Goal: Information Seeking & Learning: Learn about a topic

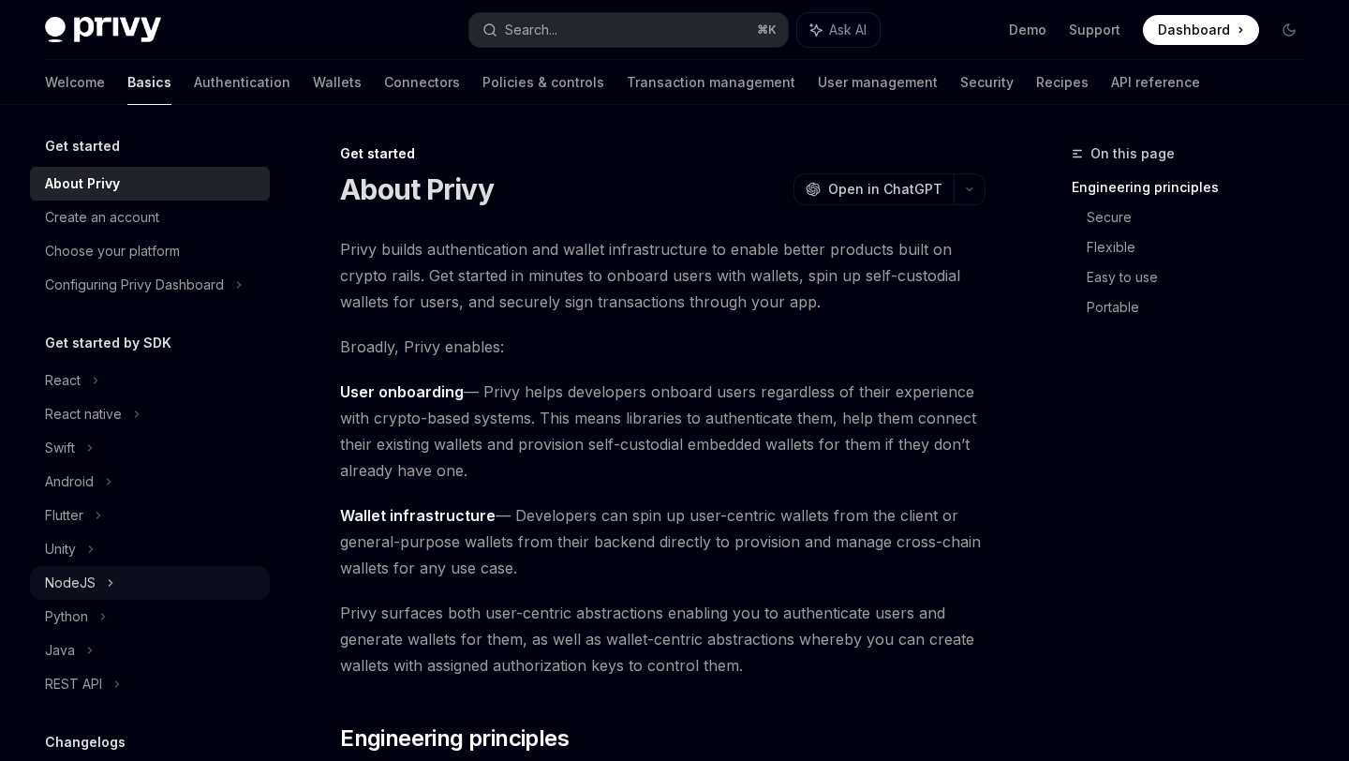
click at [74, 584] on div "NodeJS" at bounding box center [70, 583] width 51 height 22
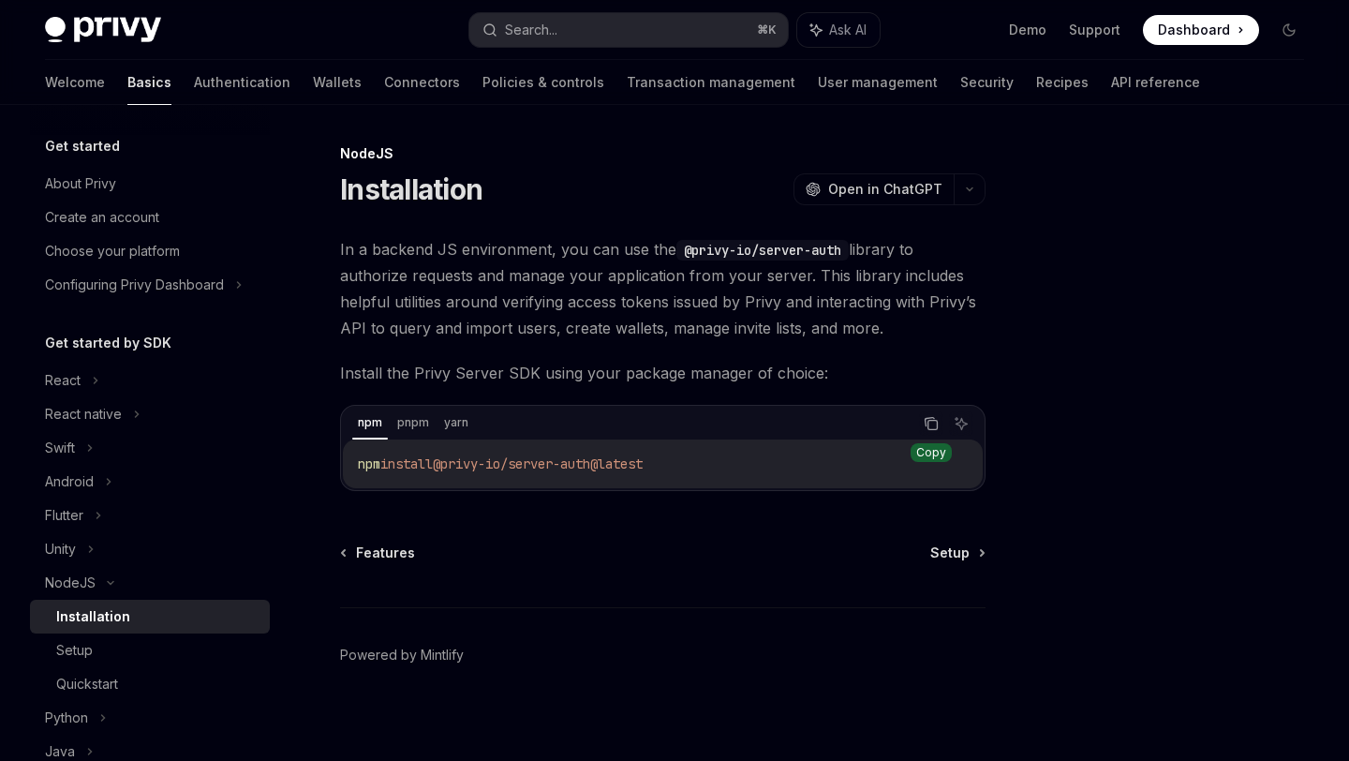
click at [933, 421] on icon "Copy the contents from the code block" at bounding box center [931, 423] width 15 height 15
click at [171, 641] on div "Setup" at bounding box center [157, 650] width 202 height 22
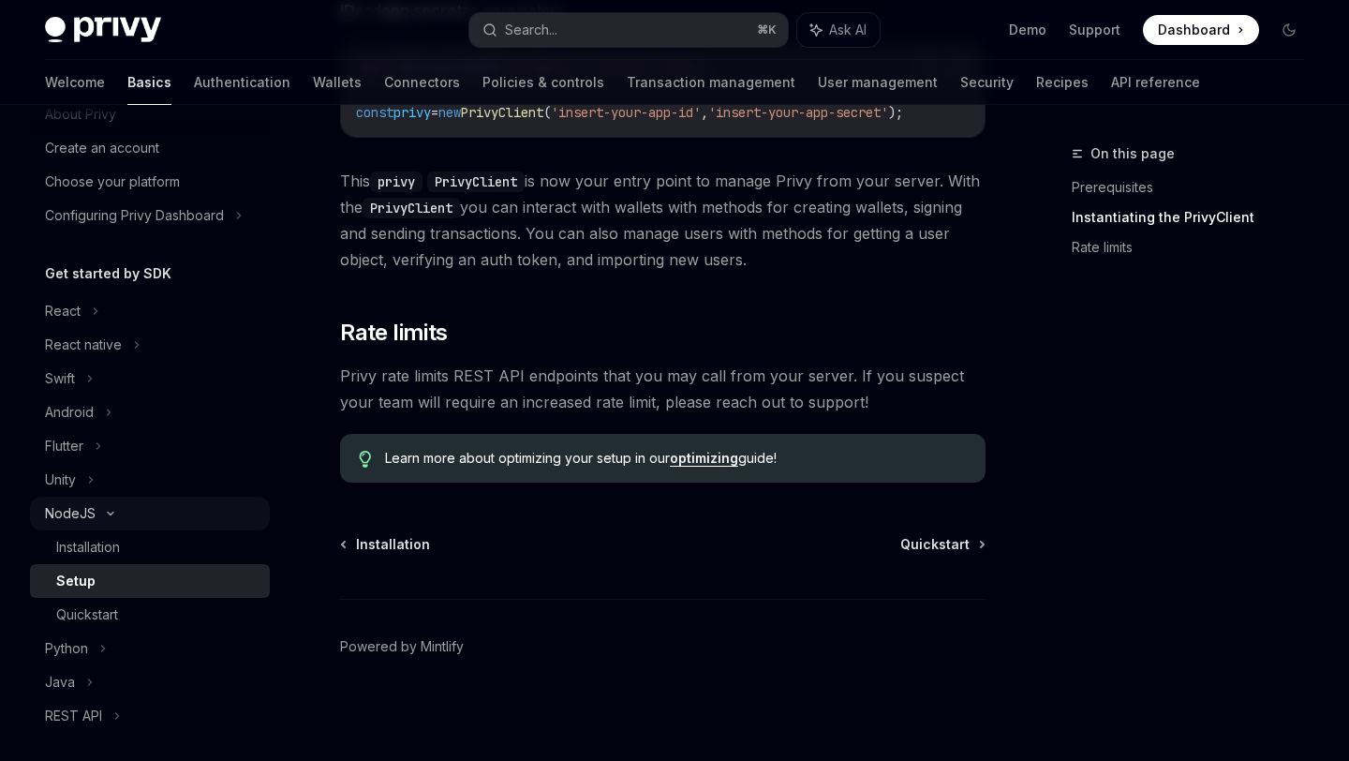
scroll to position [337, 0]
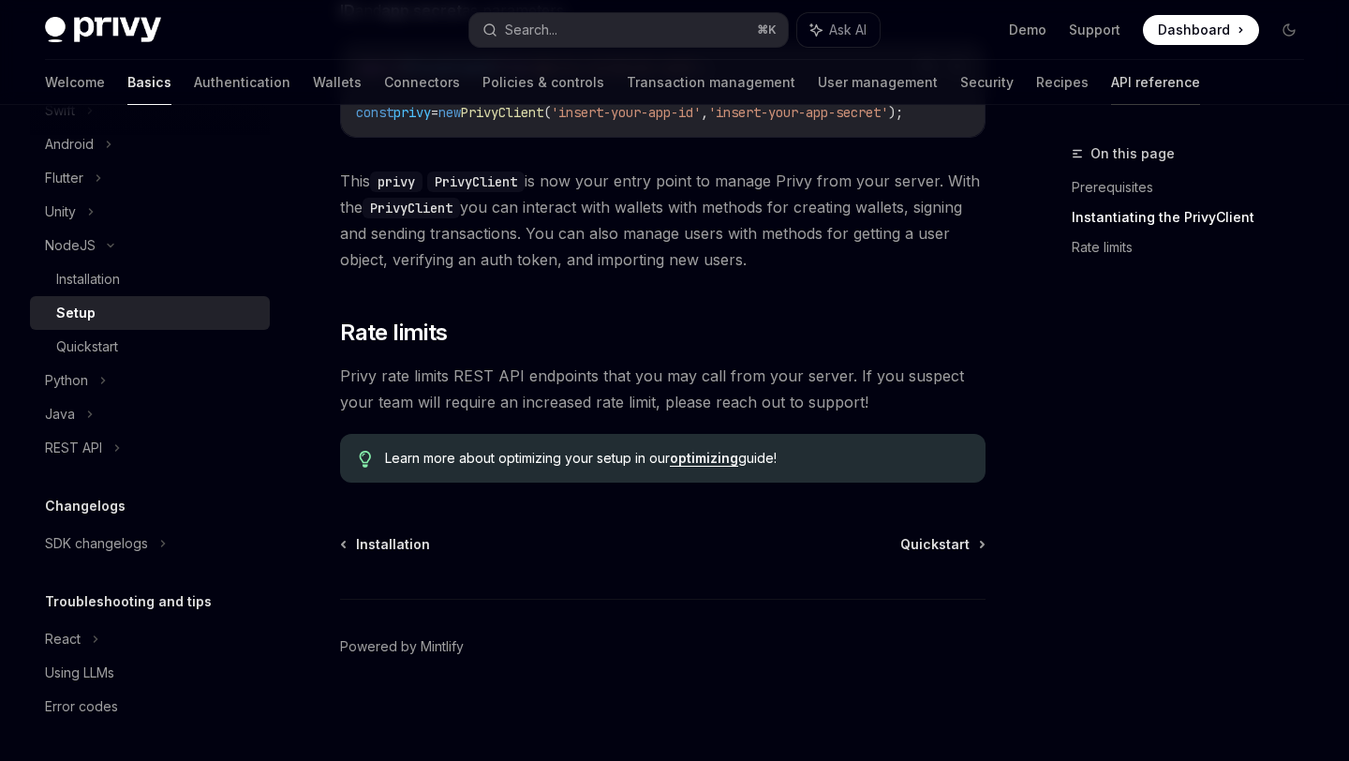
click at [1111, 82] on link "API reference" at bounding box center [1155, 82] width 89 height 45
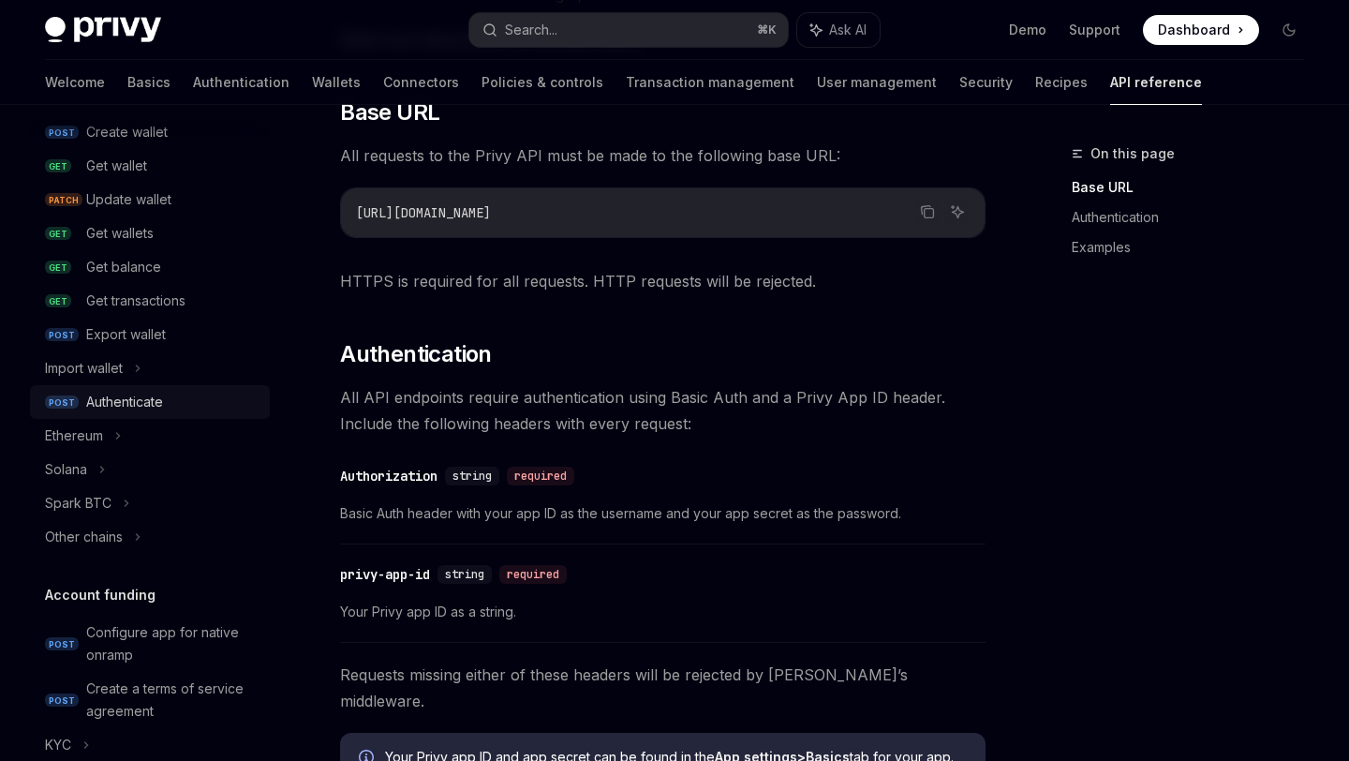
scroll to position [232, 0]
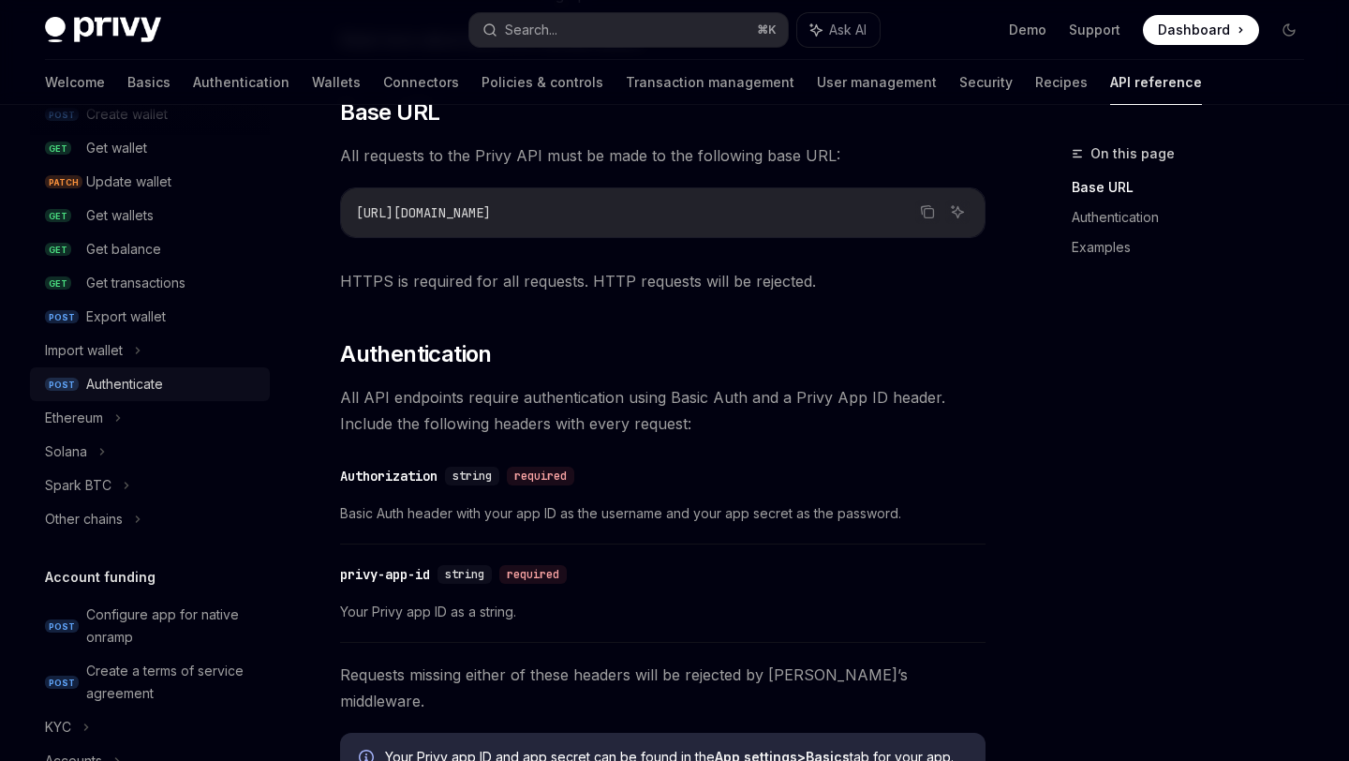
click at [156, 391] on div "Authenticate" at bounding box center [124, 384] width 77 height 22
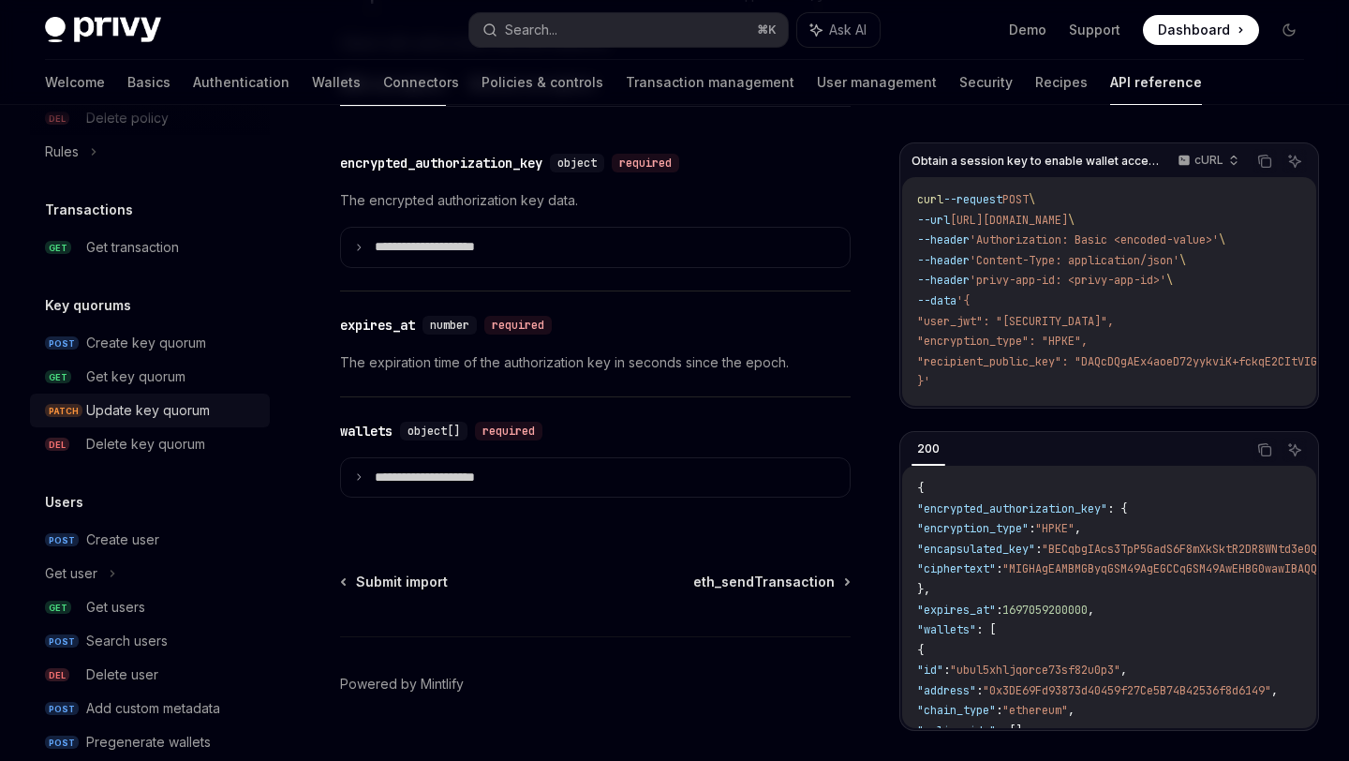
scroll to position [1209, 0]
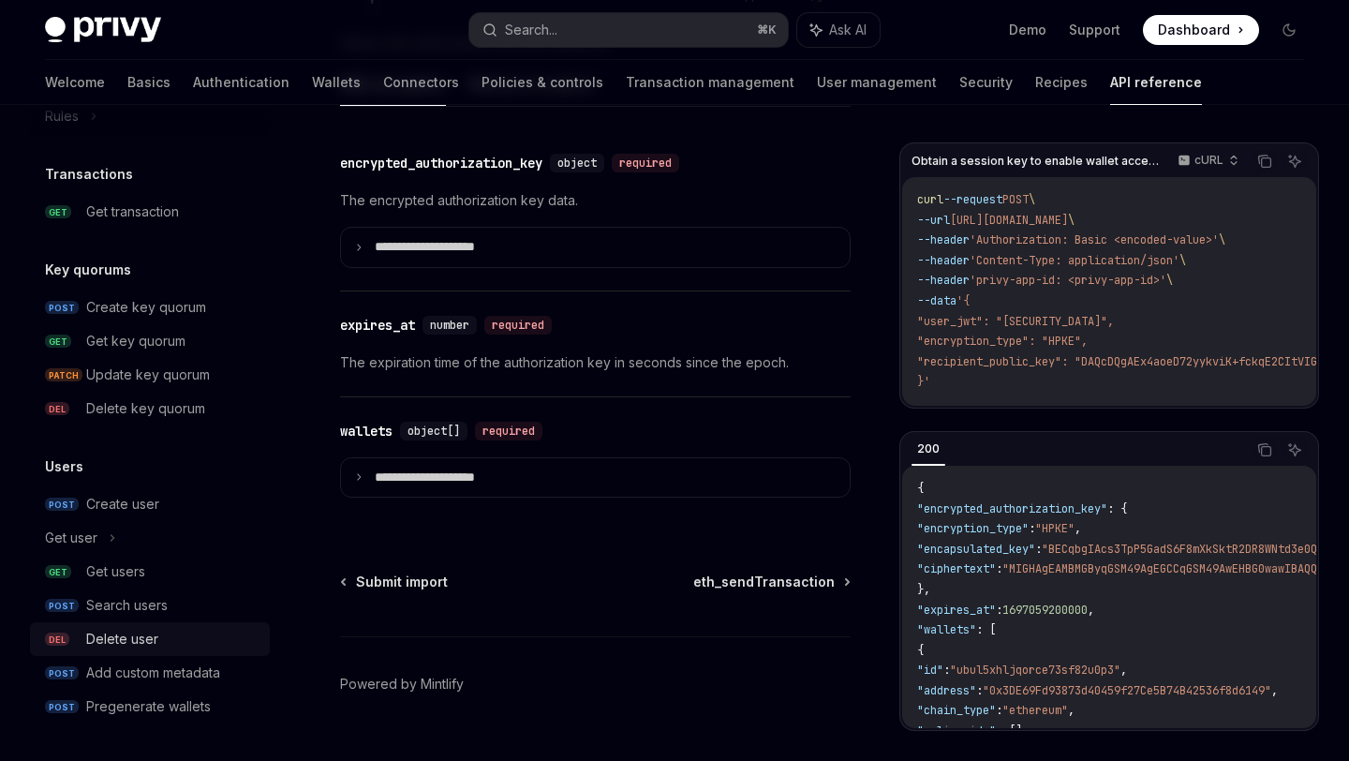
click at [153, 632] on div "Delete user" at bounding box center [122, 639] width 72 height 22
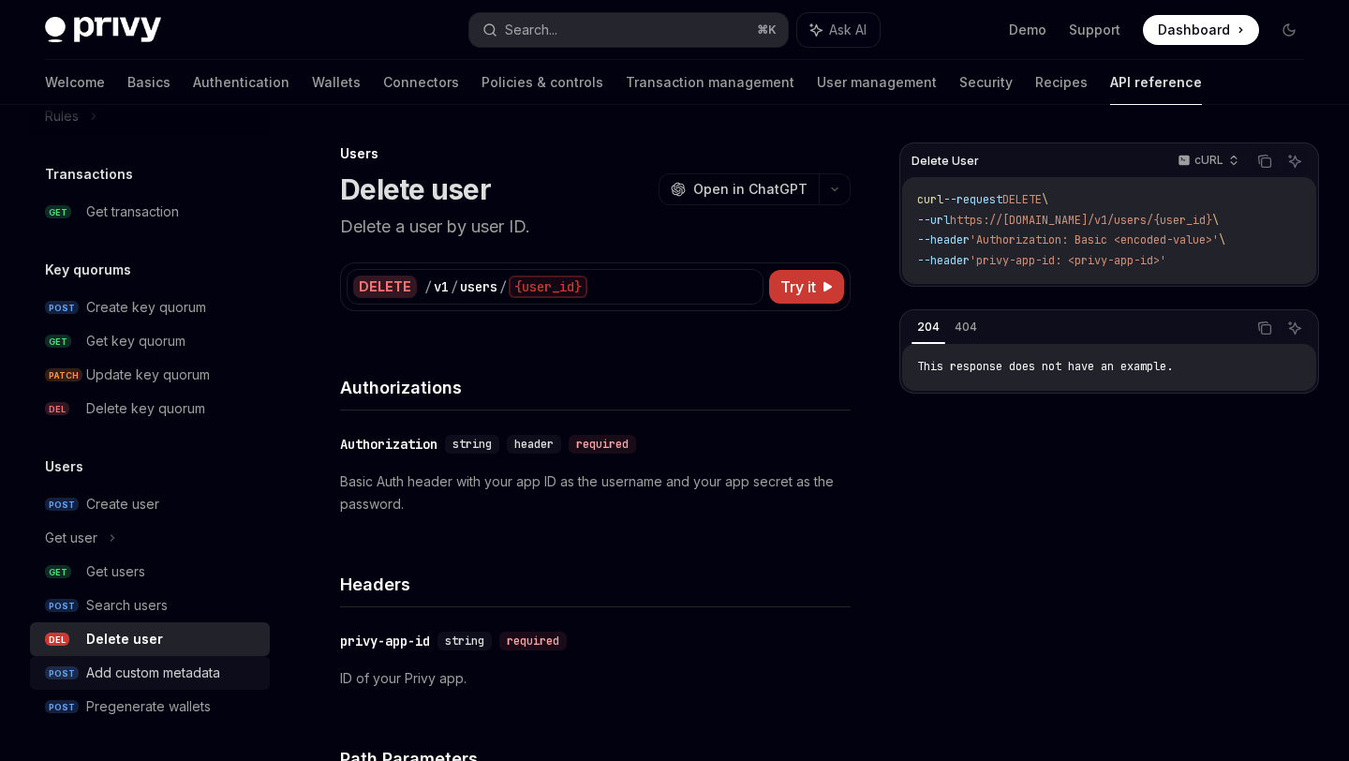
click at [165, 669] on div "Add custom metadata" at bounding box center [153, 673] width 134 height 22
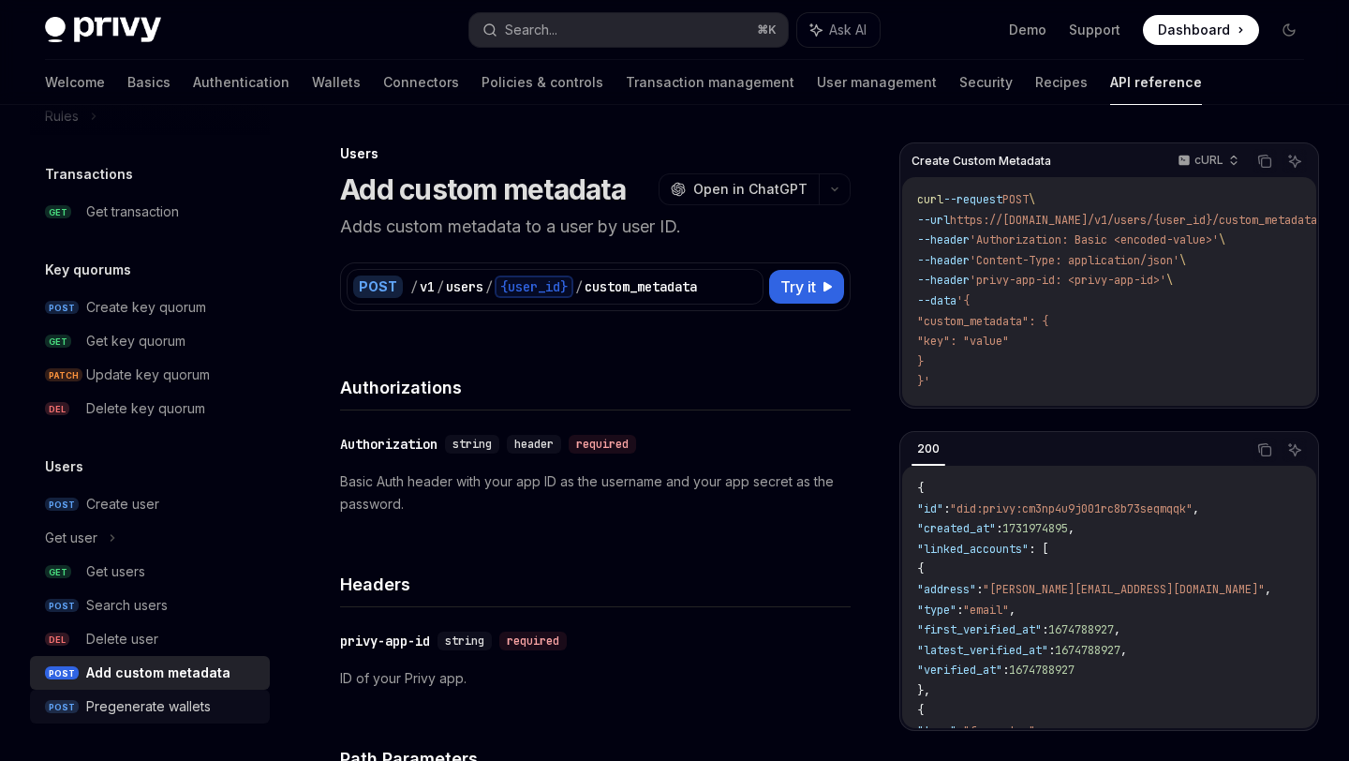
click at [167, 701] on div "Pregenerate wallets" at bounding box center [148, 706] width 125 height 22
type textarea "*"
